Goal: Communication & Community: Answer question/provide support

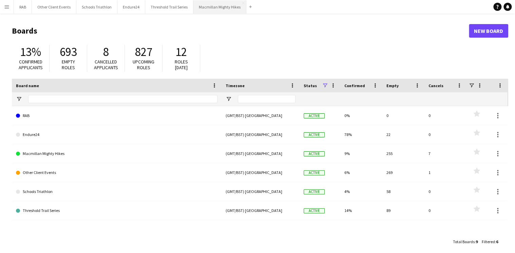
click at [223, 9] on button "Macmillan Mighty Hikes Close" at bounding box center [219, 6] width 53 height 13
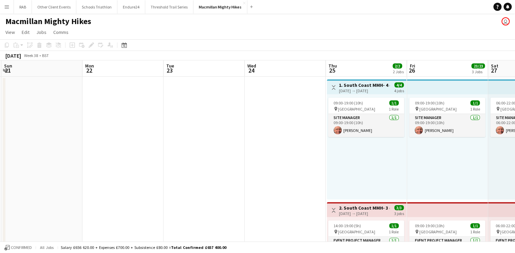
drag, startPoint x: 337, startPoint y: 73, endPoint x: 113, endPoint y: 75, distance: 224.1
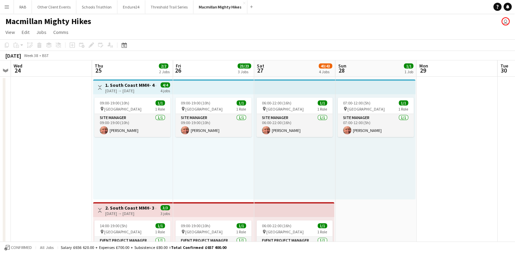
scroll to position [0, 314]
drag, startPoint x: 347, startPoint y: 82, endPoint x: 123, endPoint y: 80, distance: 224.5
click at [114, 90] on div "[DATE] → [DATE]" at bounding box center [130, 90] width 51 height 5
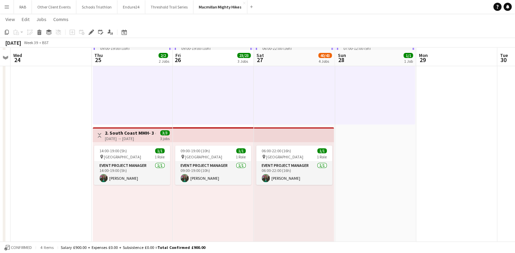
scroll to position [81, 0]
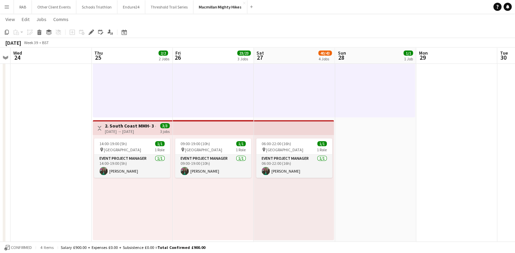
click at [132, 125] on h3 "2. South Coast MMH- 3 day role" at bounding box center [130, 126] width 51 height 6
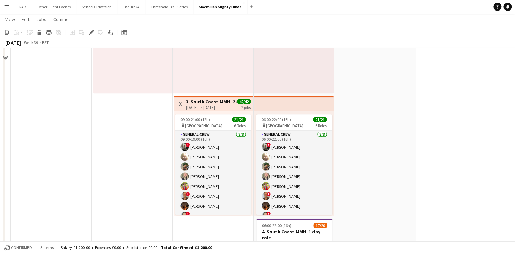
scroll to position [244, 0]
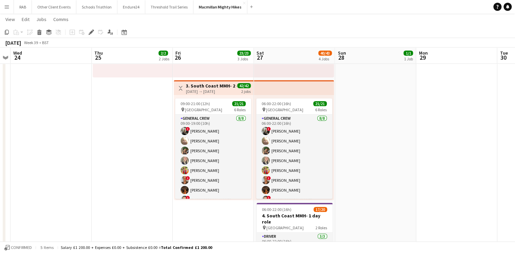
click at [205, 89] on div "[DATE] → [DATE]" at bounding box center [211, 91] width 51 height 5
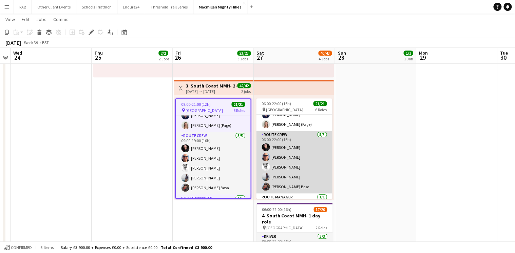
scroll to position [108, 0]
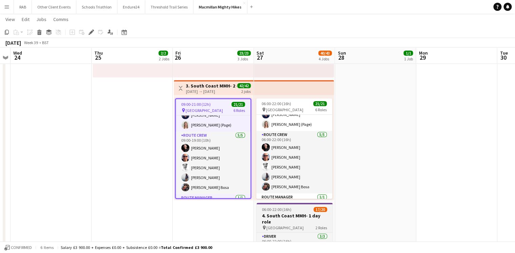
click at [286, 208] on span "06:00-22:00 (16h)" at bounding box center [276, 209] width 29 height 5
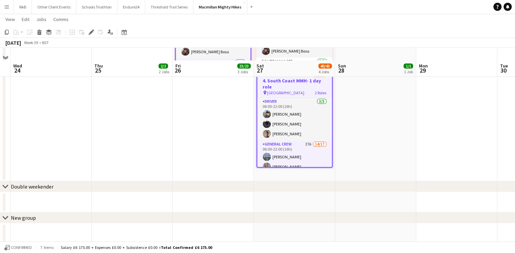
scroll to position [413, 0]
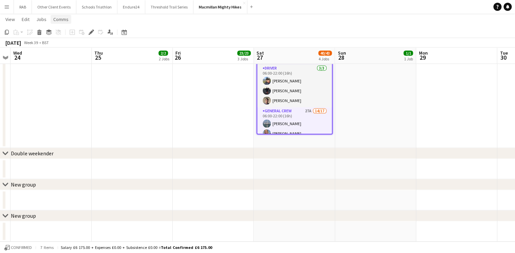
click at [65, 20] on span "Comms" at bounding box center [60, 19] width 15 height 6
click at [71, 37] on span "Notify confirmed crew" at bounding box center [78, 34] width 45 height 6
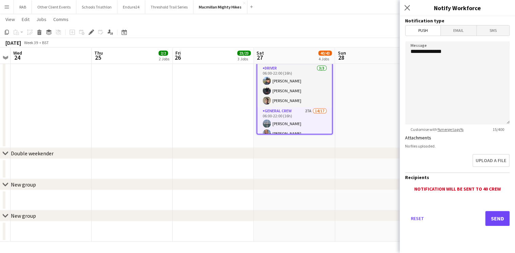
click at [459, 33] on span "Email" at bounding box center [458, 30] width 36 height 10
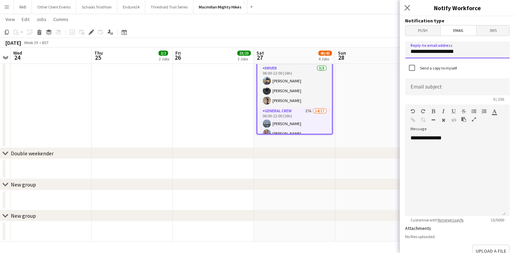
drag, startPoint x: 418, startPoint y: 54, endPoint x: 365, endPoint y: 50, distance: 52.7
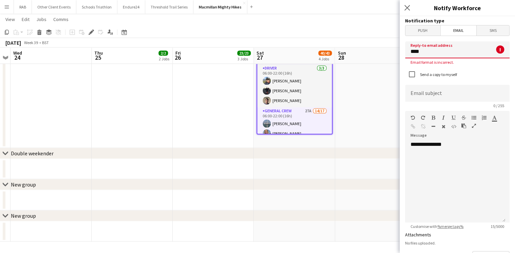
type input "**********"
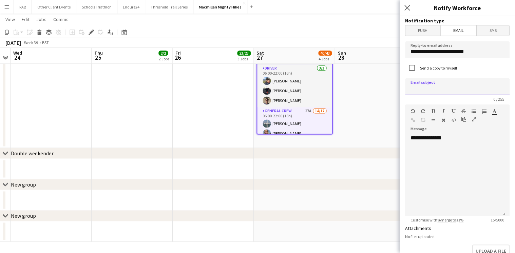
click at [424, 89] on input at bounding box center [457, 86] width 104 height 17
type input "**********"
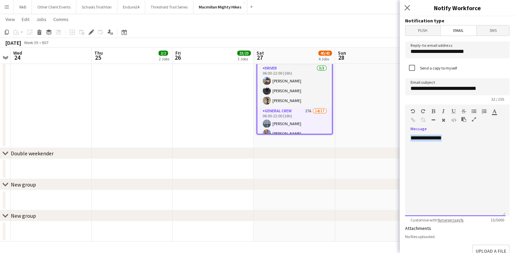
drag, startPoint x: 452, startPoint y: 138, endPoint x: 410, endPoint y: 141, distance: 42.8
click at [410, 141] on div "**********" at bounding box center [455, 175] width 100 height 81
paste div
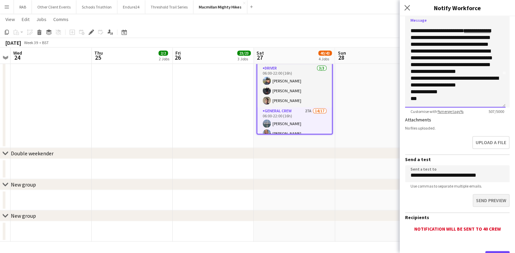
scroll to position [139, 0]
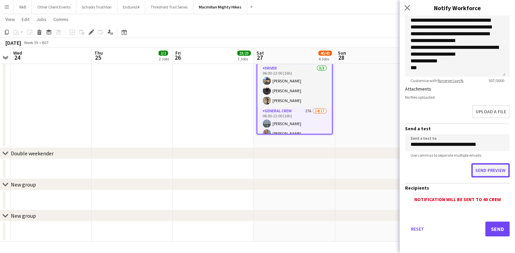
click at [492, 169] on button "Send preview" at bounding box center [490, 170] width 38 height 14
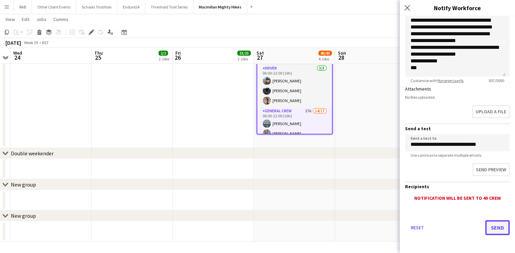
click at [489, 224] on button "Send" at bounding box center [497, 227] width 24 height 15
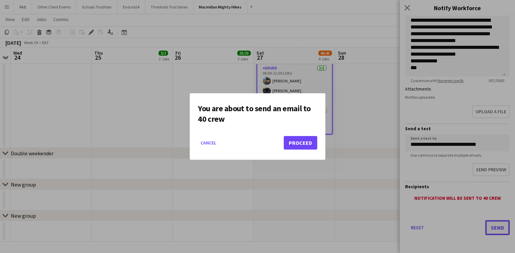
scroll to position [0, 0]
click at [301, 144] on button "Proceed" at bounding box center [300, 143] width 34 height 14
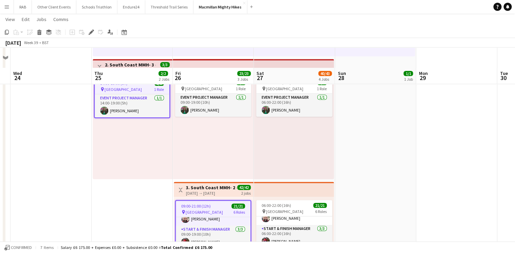
scroll to position [163, 0]
